Goal: Task Accomplishment & Management: Complete application form

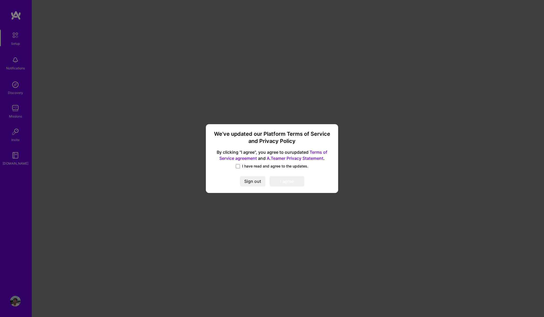
click at [242, 166] on label "I have read and agree to the updates." at bounding box center [272, 166] width 72 height 5
click at [0, 0] on input "I have read and agree to the updates." at bounding box center [0, 0] width 0 height 0
click at [280, 179] on button "I agree" at bounding box center [287, 181] width 35 height 11
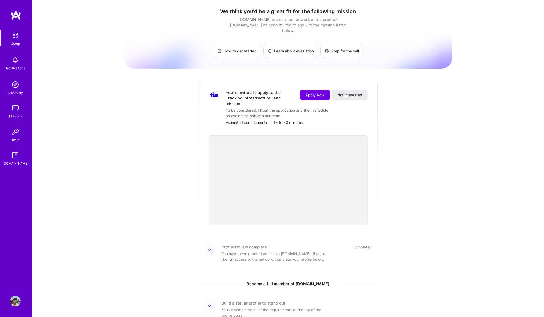
click at [242, 97] on div "You’re invited to apply to the Tracking Infrastructure Lead mission" at bounding box center [260, 98] width 68 height 17
click at [232, 90] on div "You’re invited to apply to the Tracking Infrastructure Lead mission" at bounding box center [260, 98] width 68 height 17
click at [19, 87] on img at bounding box center [15, 84] width 11 height 11
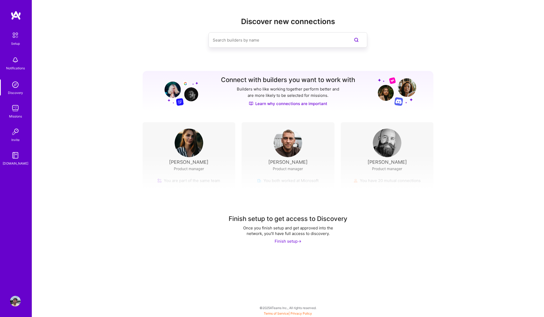
click at [17, 37] on img at bounding box center [15, 35] width 11 height 11
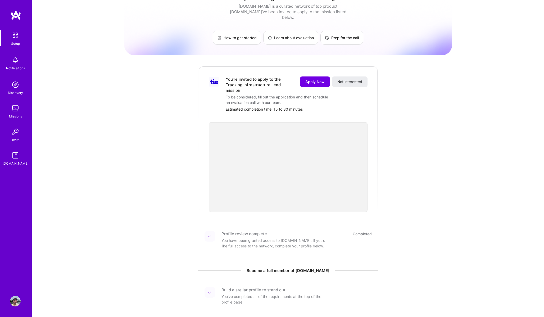
scroll to position [20, 0]
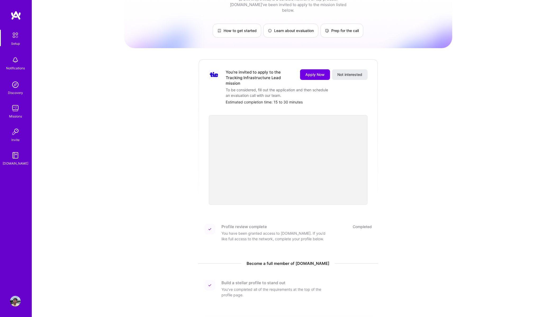
click at [250, 69] on div "You’re invited to apply to the Tracking Infrastructure Lead mission" at bounding box center [260, 77] width 68 height 17
click at [211, 70] on img at bounding box center [214, 75] width 11 height 10
click at [252, 69] on div "You’re invited to apply to the Tracking Infrastructure Lead mission" at bounding box center [260, 77] width 68 height 17
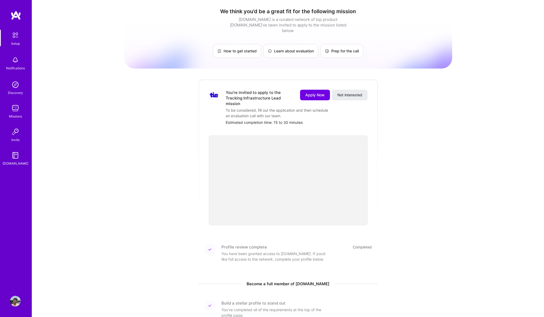
click at [237, 90] on div "You’re invited to apply to the Tracking Infrastructure Lead mission" at bounding box center [260, 98] width 68 height 17
click at [14, 301] on img at bounding box center [15, 301] width 11 height 11
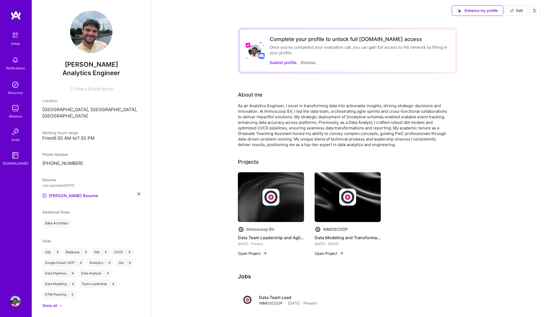
click at [16, 68] on div "Notifications" at bounding box center [15, 68] width 19 height 6
click at [14, 34] on img at bounding box center [15, 35] width 11 height 11
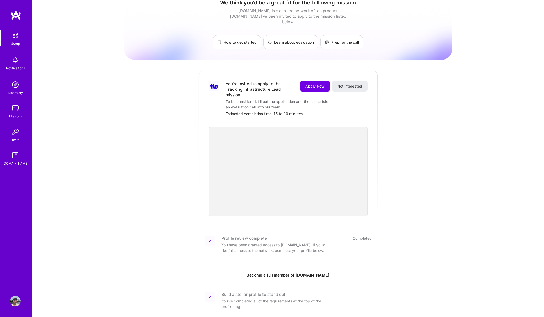
scroll to position [6, 0]
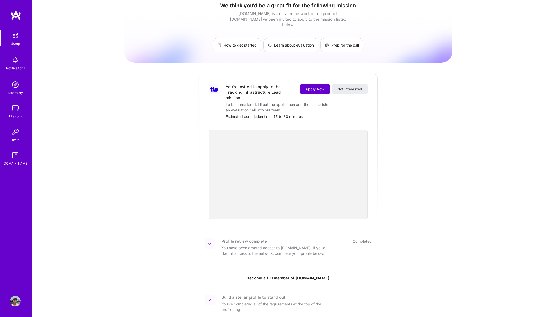
click at [300, 84] on button "Apply Now" at bounding box center [315, 89] width 30 height 11
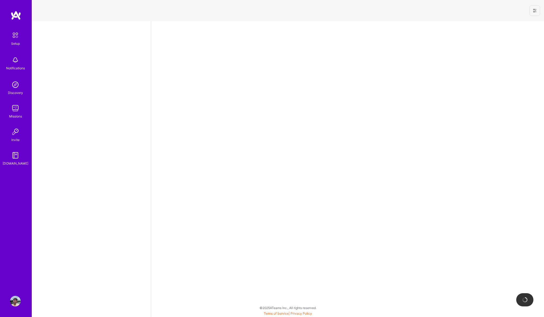
select select "BE"
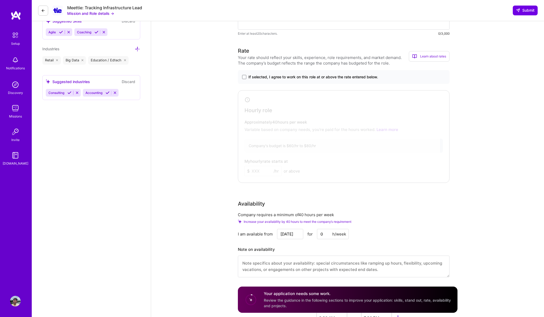
scroll to position [310, 0]
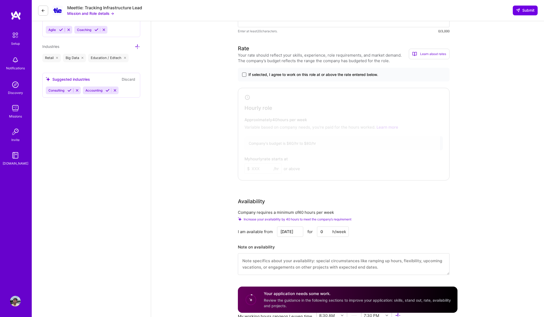
click at [244, 72] on span at bounding box center [244, 74] width 4 height 4
click at [0, 0] on input "If selected, I agree to work on this role at or above the rate entered below." at bounding box center [0, 0] width 0 height 0
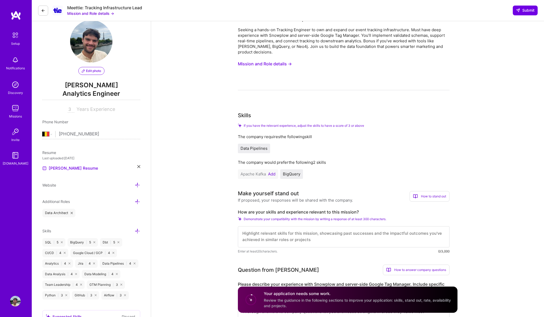
scroll to position [0, 0]
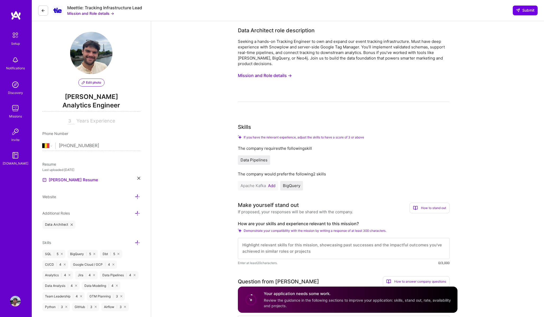
click at [44, 12] on icon at bounding box center [43, 10] width 4 height 4
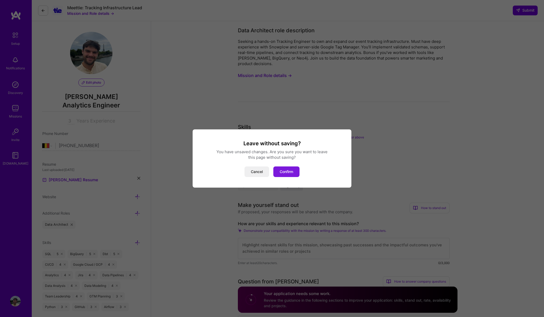
click at [277, 171] on button "Confirm" at bounding box center [286, 171] width 26 height 11
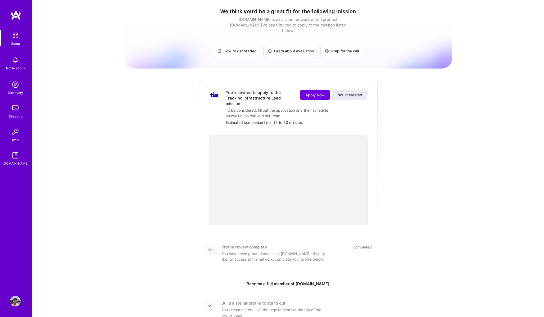
click at [14, 67] on div "Notifications" at bounding box center [15, 68] width 19 height 6
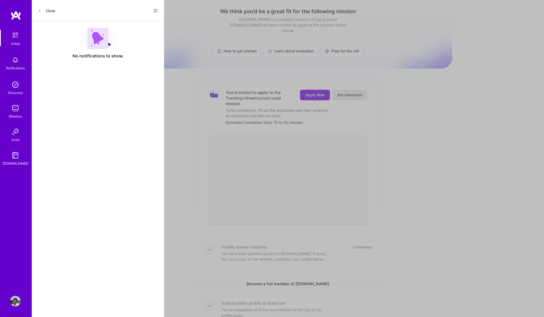
click at [15, 88] on img at bounding box center [15, 84] width 11 height 11
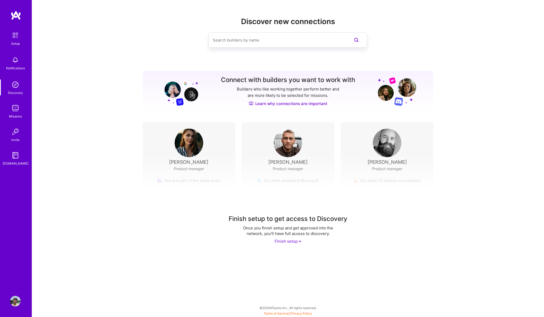
click at [292, 239] on div "Finish setup ->" at bounding box center [288, 241] width 27 height 6
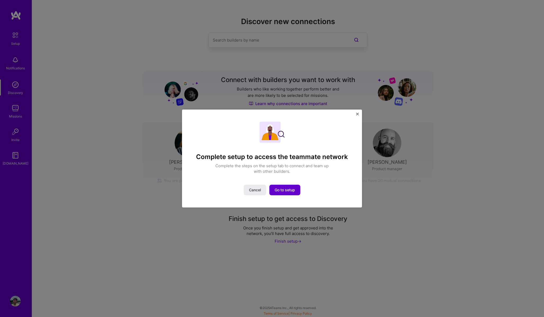
click at [290, 187] on button "Go to setup" at bounding box center [284, 190] width 31 height 11
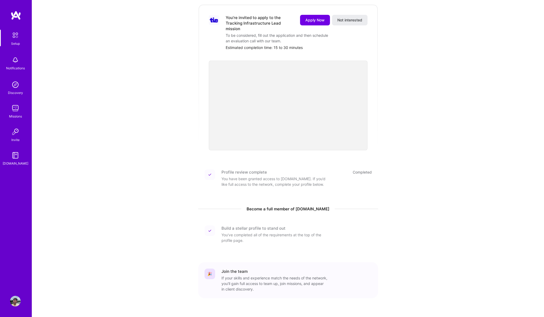
scroll to position [73, 0]
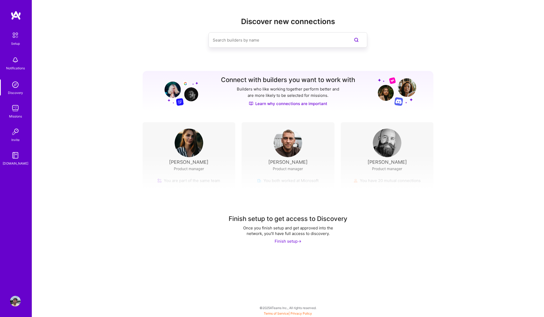
click at [12, 111] on img at bounding box center [15, 108] width 11 height 11
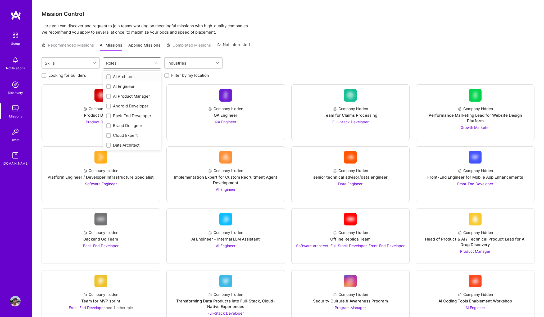
click at [115, 61] on div "Roles" at bounding box center [111, 63] width 13 height 8
click at [108, 110] on input "checkbox" at bounding box center [109, 111] width 4 height 4
checkbox input "true"
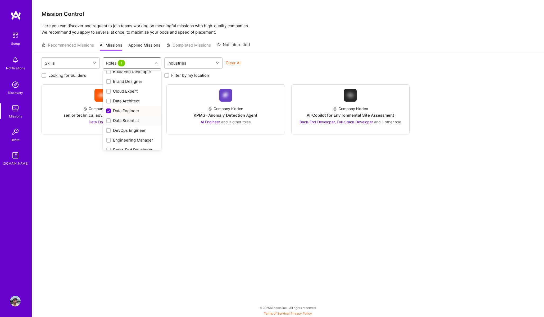
click at [108, 121] on input "checkbox" at bounding box center [109, 121] width 4 height 4
checkbox input "true"
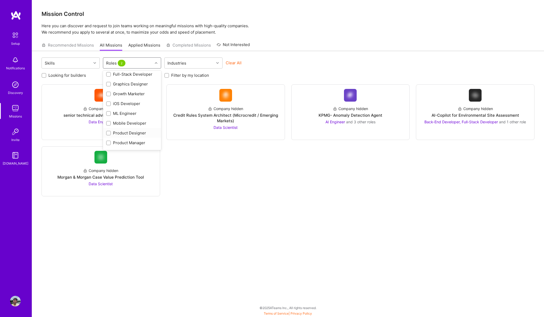
scroll to position [140, 0]
click at [109, 102] on input "checkbox" at bounding box center [109, 103] width 4 height 4
checkbox input "true"
click at [109, 90] on input "checkbox" at bounding box center [109, 91] width 4 height 4
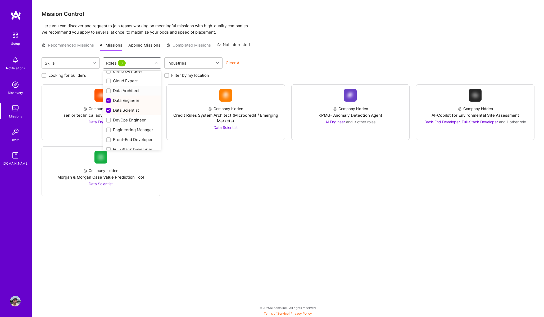
checkbox input "true"
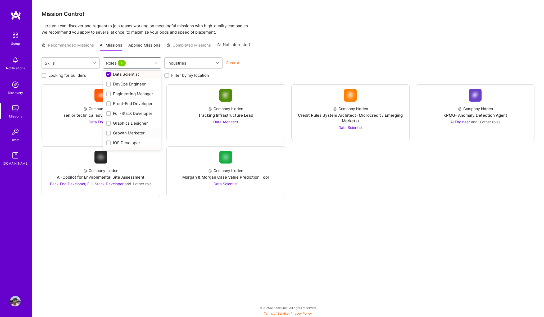
scroll to position [86, 0]
click at [122, 232] on div "Skills option Data Architect, selected. option iOS Developer focused, 17 of 29.…" at bounding box center [288, 177] width 512 height 253
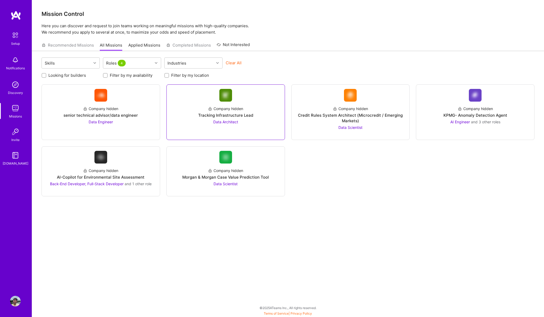
click at [243, 122] on div "Company hidden Tracking Infrastructure Lead Data Architect" at bounding box center [226, 113] width 110 height 23
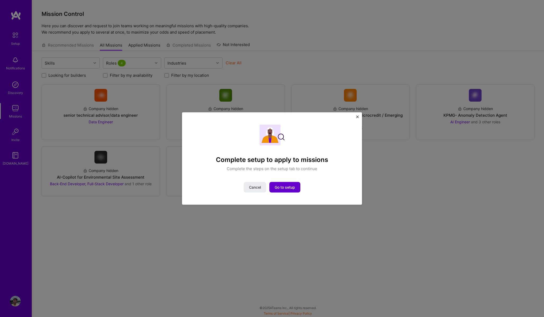
click at [279, 184] on button "Go to setup" at bounding box center [284, 187] width 31 height 11
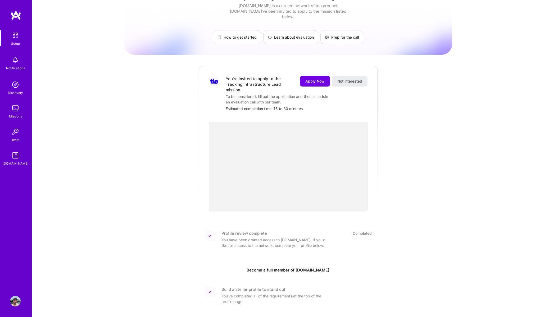
scroll to position [15, 0]
